Goal: Find specific page/section: Find specific page/section

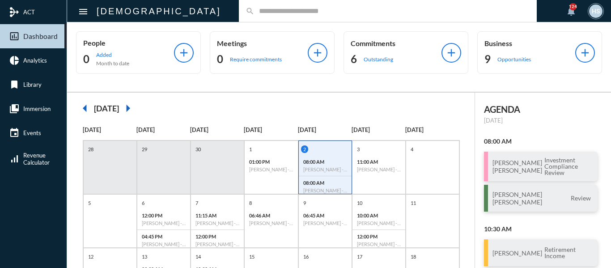
click at [246, 16] on div "search" at bounding box center [388, 11] width 298 height 22
click at [254, 14] on input "text" at bounding box center [391, 11] width 275 height 8
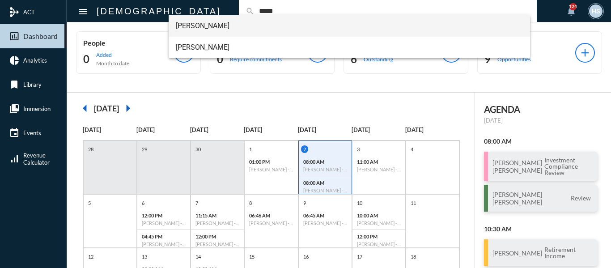
type input "*****"
click at [205, 21] on span "David Girst" at bounding box center [349, 25] width 347 height 21
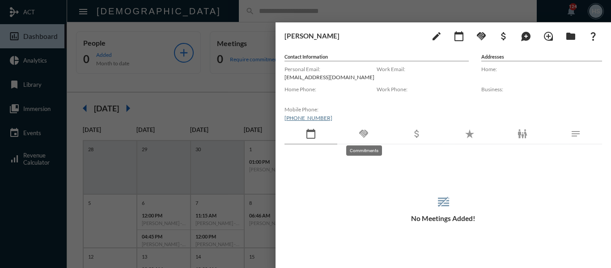
click at [362, 135] on mat-icon "handshake" at bounding box center [363, 133] width 11 height 11
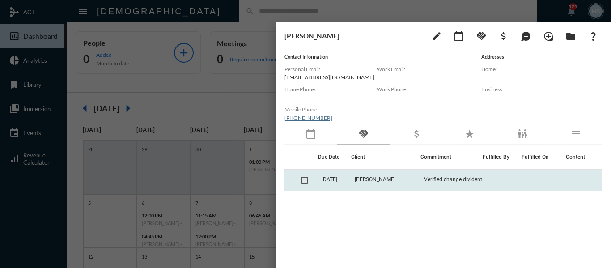
click at [307, 183] on span at bounding box center [304, 180] width 7 height 7
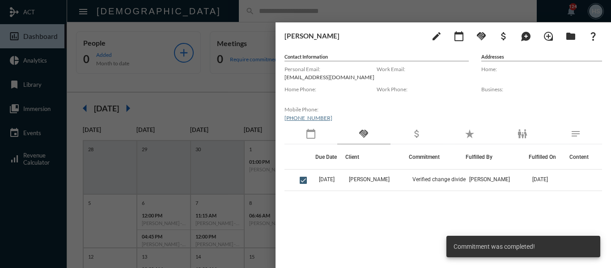
click at [226, 89] on div at bounding box center [305, 134] width 611 height 268
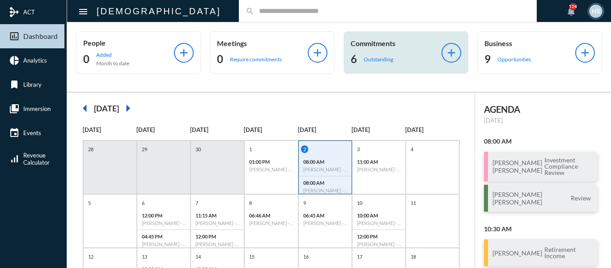
click at [375, 58] on p "Outstanding" at bounding box center [377, 59] width 29 height 7
